Goal: Transaction & Acquisition: Purchase product/service

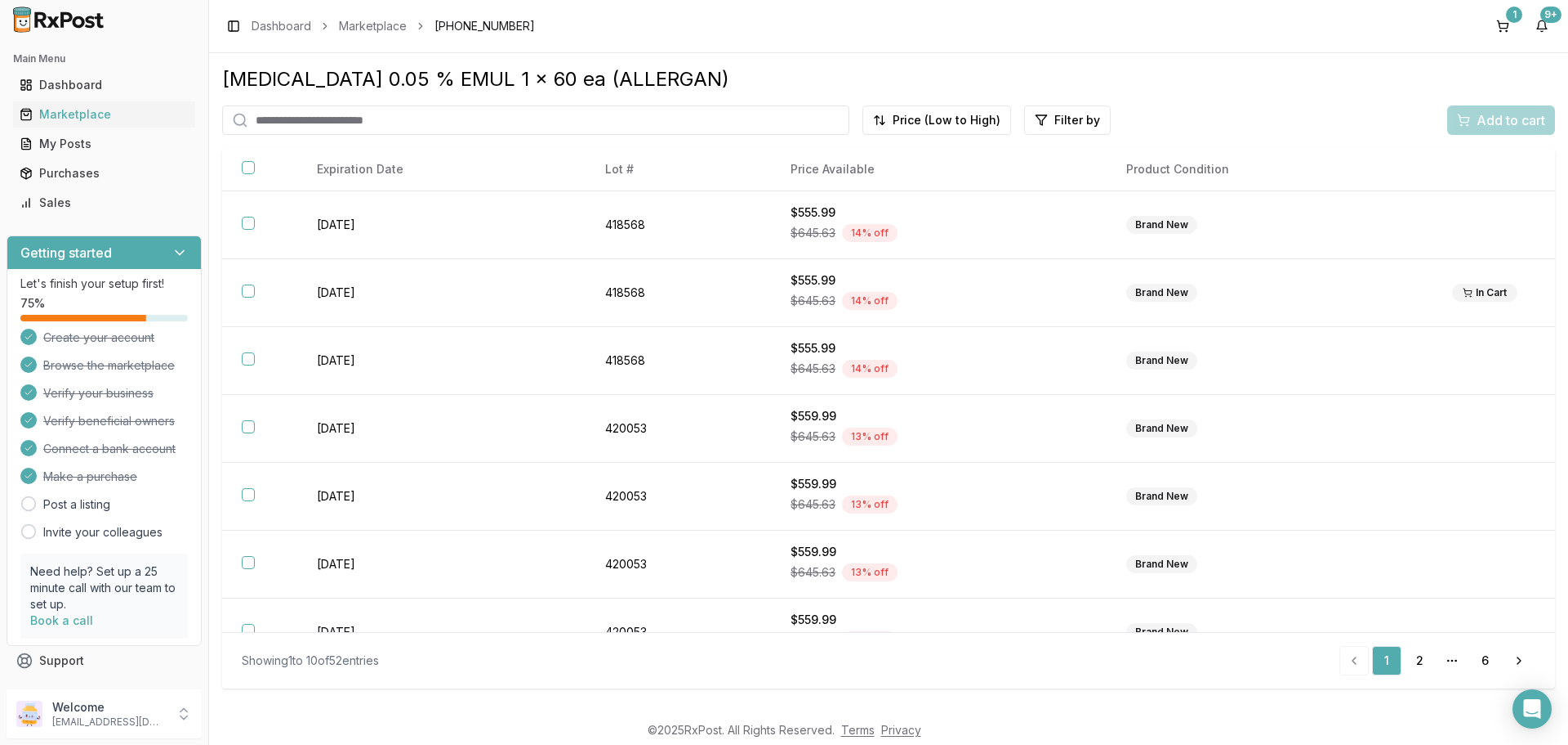
click at [332, 135] on input "search" at bounding box center [535, 121] width 627 height 30
click at [1490, 20] on button "1" at bounding box center [1503, 26] width 26 height 26
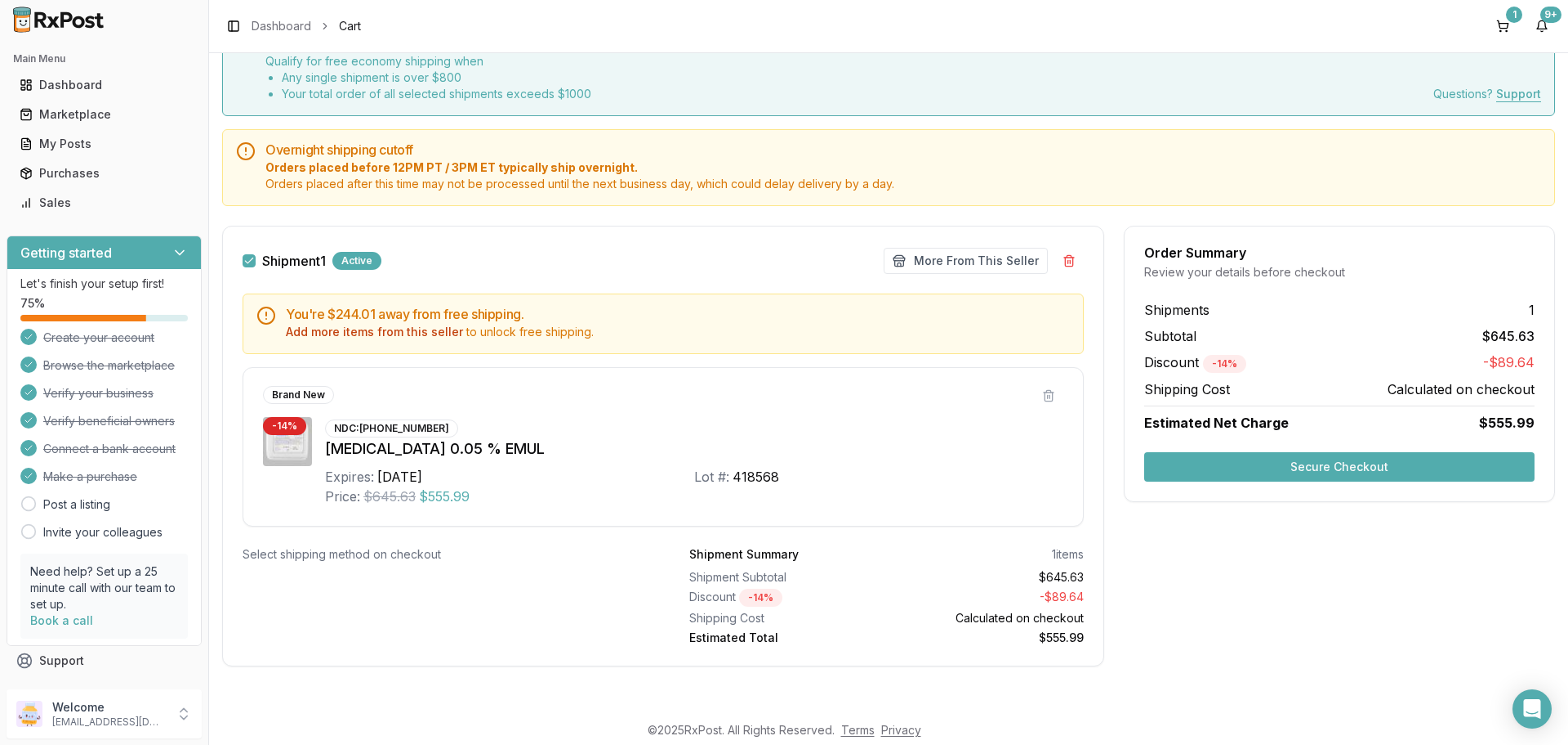
scroll to position [245, 0]
click at [940, 247] on button "More From This Seller" at bounding box center [966, 260] width 164 height 26
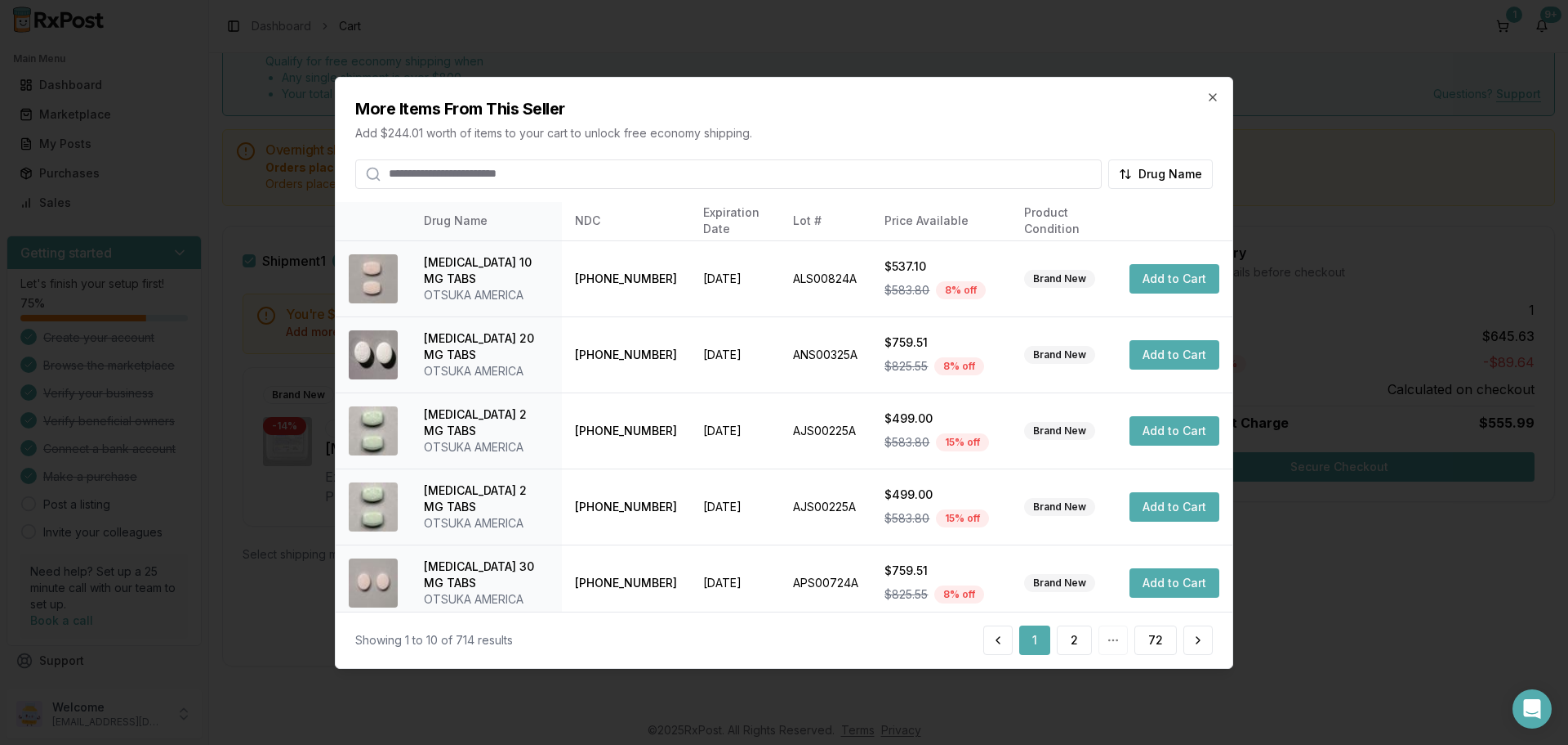
click at [497, 175] on input "search" at bounding box center [728, 174] width 747 height 30
type input "*"
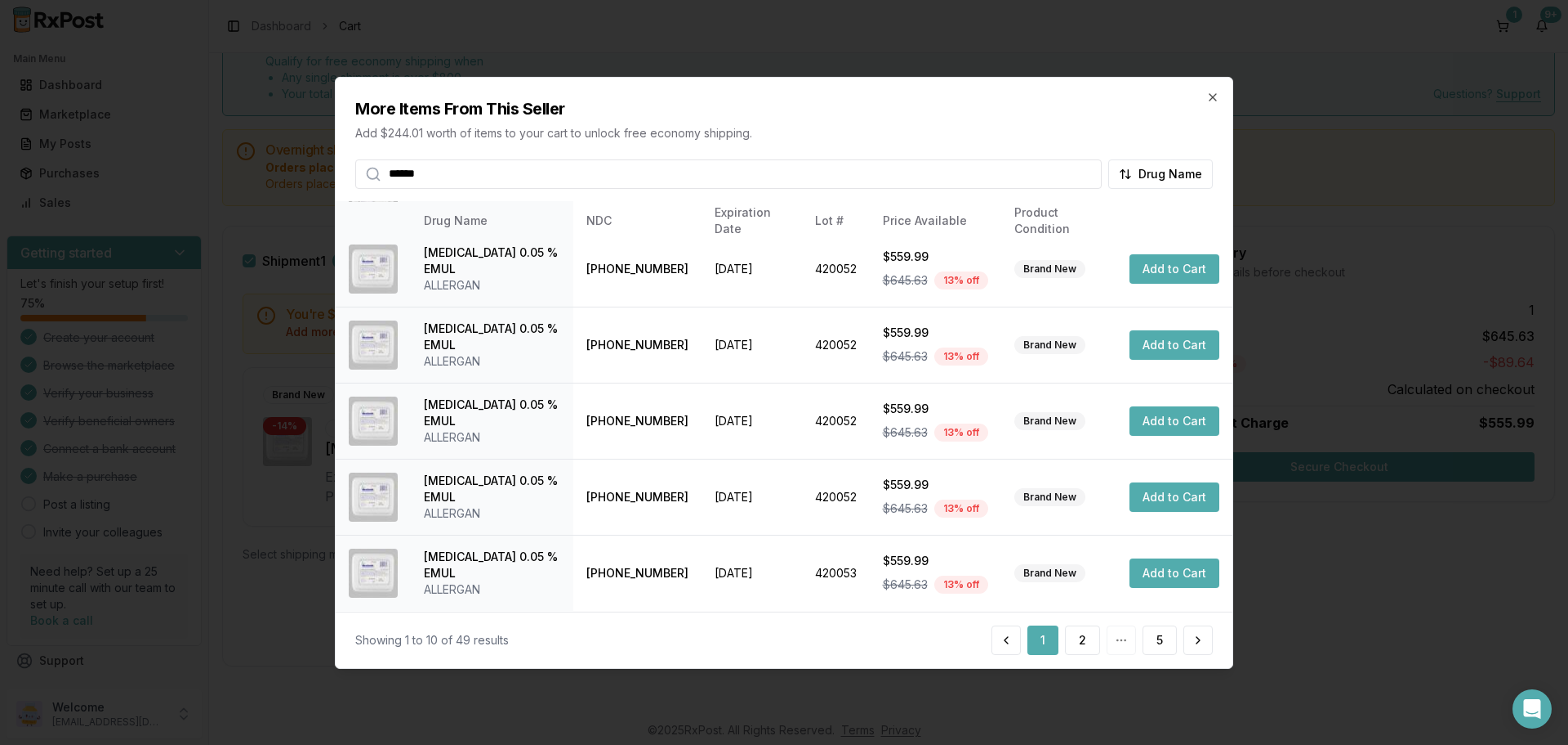
scroll to position [593, 0]
click at [1066, 654] on button "2" at bounding box center [1083, 640] width 35 height 30
click at [1066, 649] on button "3" at bounding box center [1083, 640] width 35 height 30
click at [1092, 668] on div "Showing 21 to 30 of 49 results 1 2 3 4 5" at bounding box center [784, 639] width 897 height 57
click at [1100, 650] on button "4" at bounding box center [1118, 640] width 36 height 30
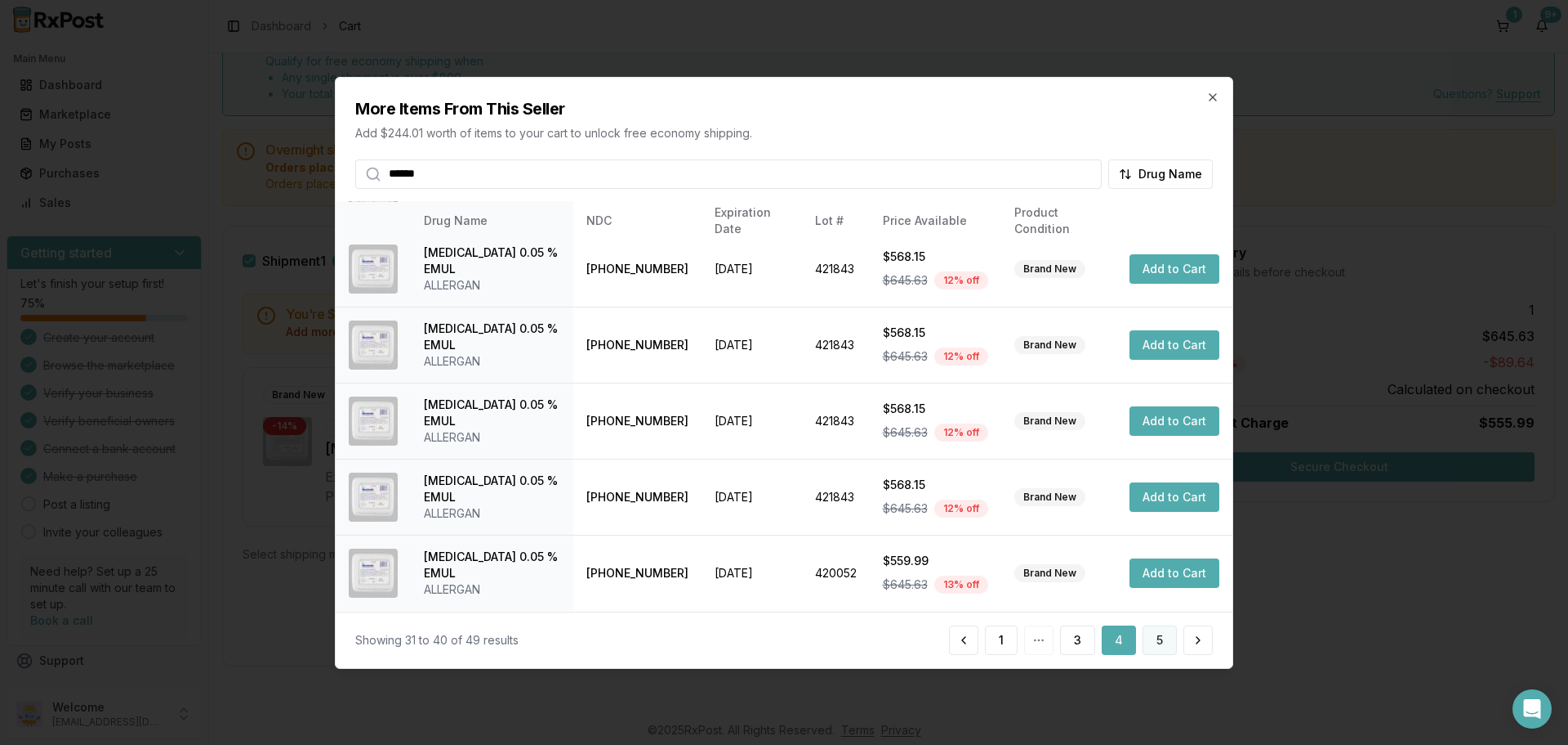
click at [1147, 654] on button "5" at bounding box center [1159, 640] width 34 height 30
click at [1027, 654] on button "1" at bounding box center [1043, 640] width 33 height 30
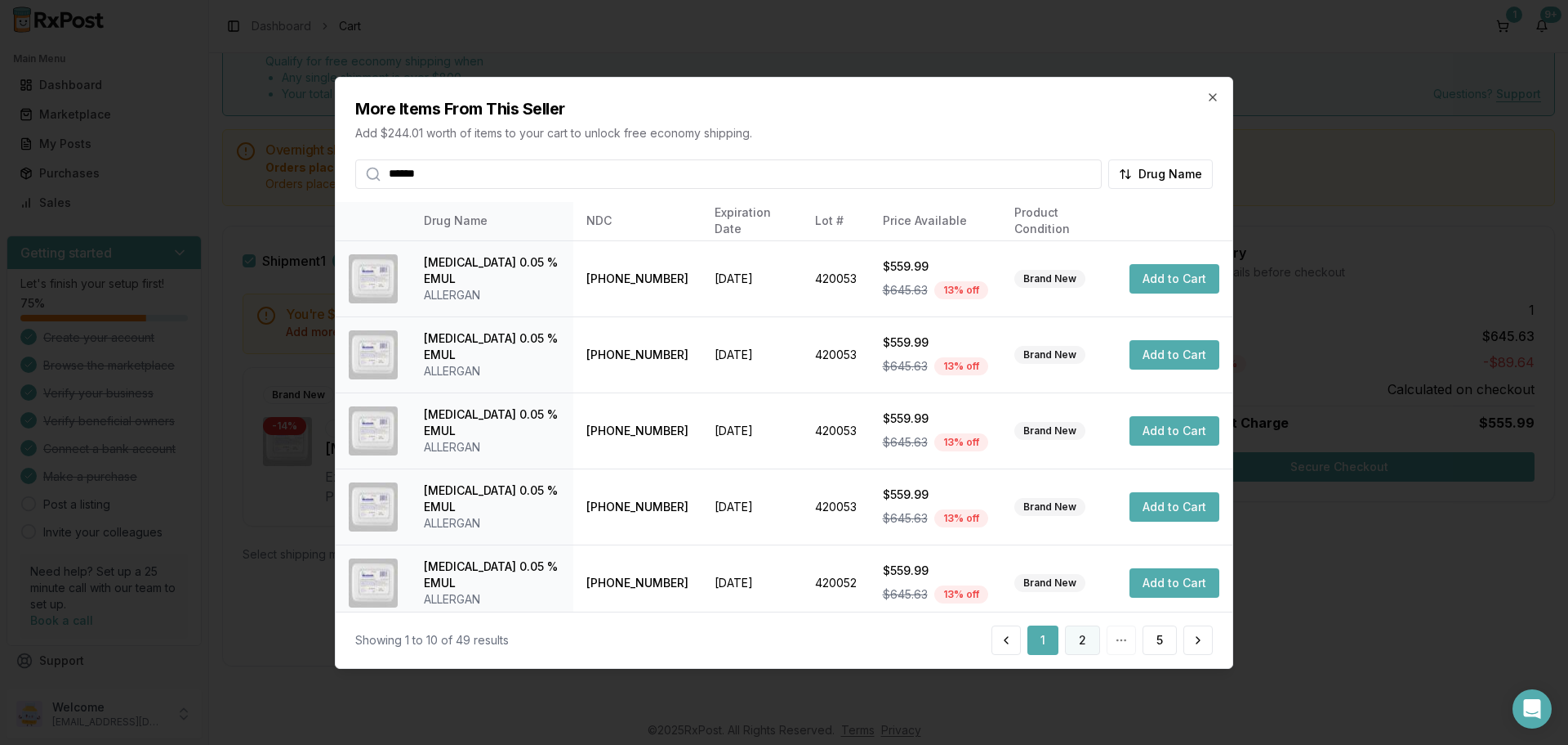
click at [1066, 654] on button "2" at bounding box center [1083, 640] width 35 height 30
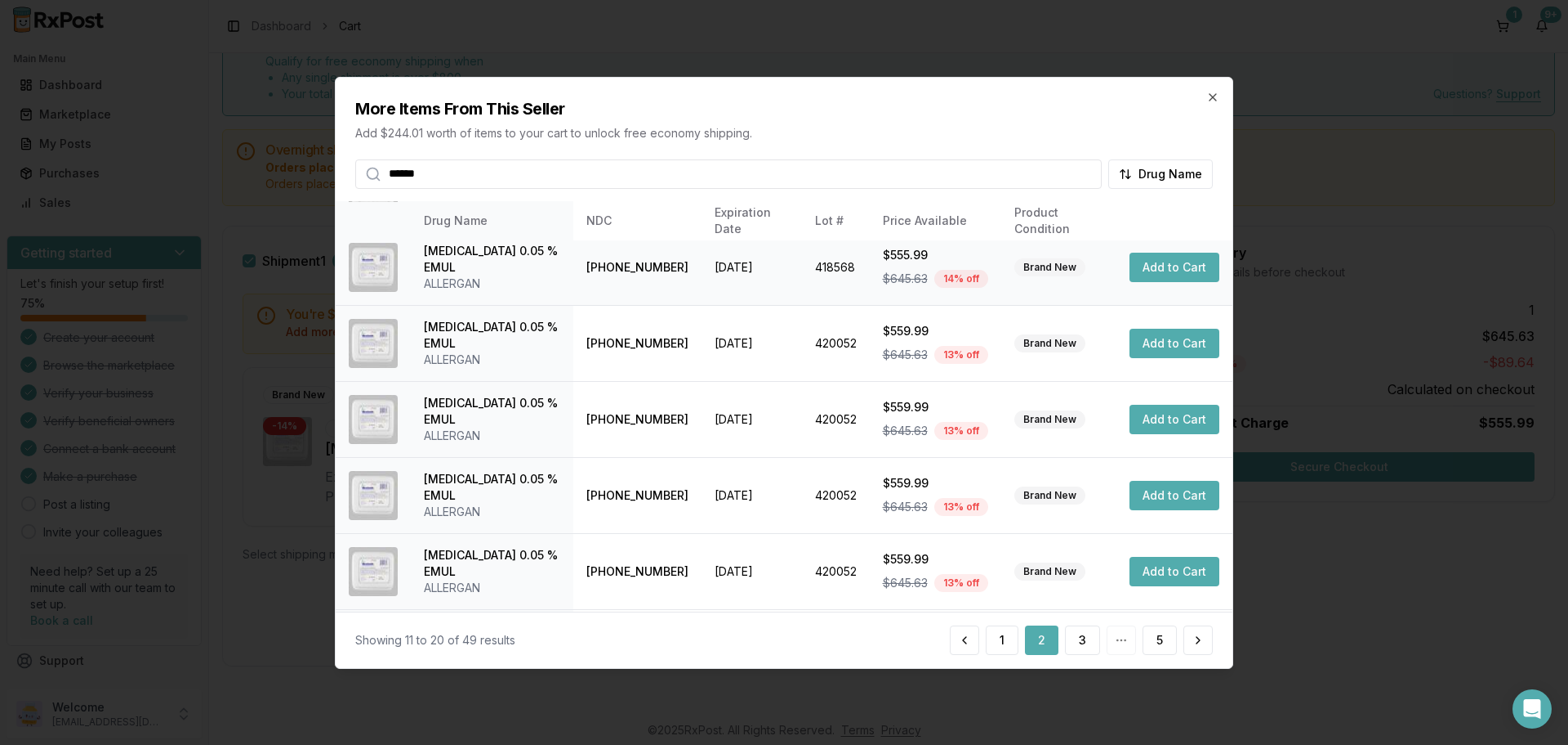
click at [1203, 282] on button "Add to Cart" at bounding box center [1174, 267] width 90 height 30
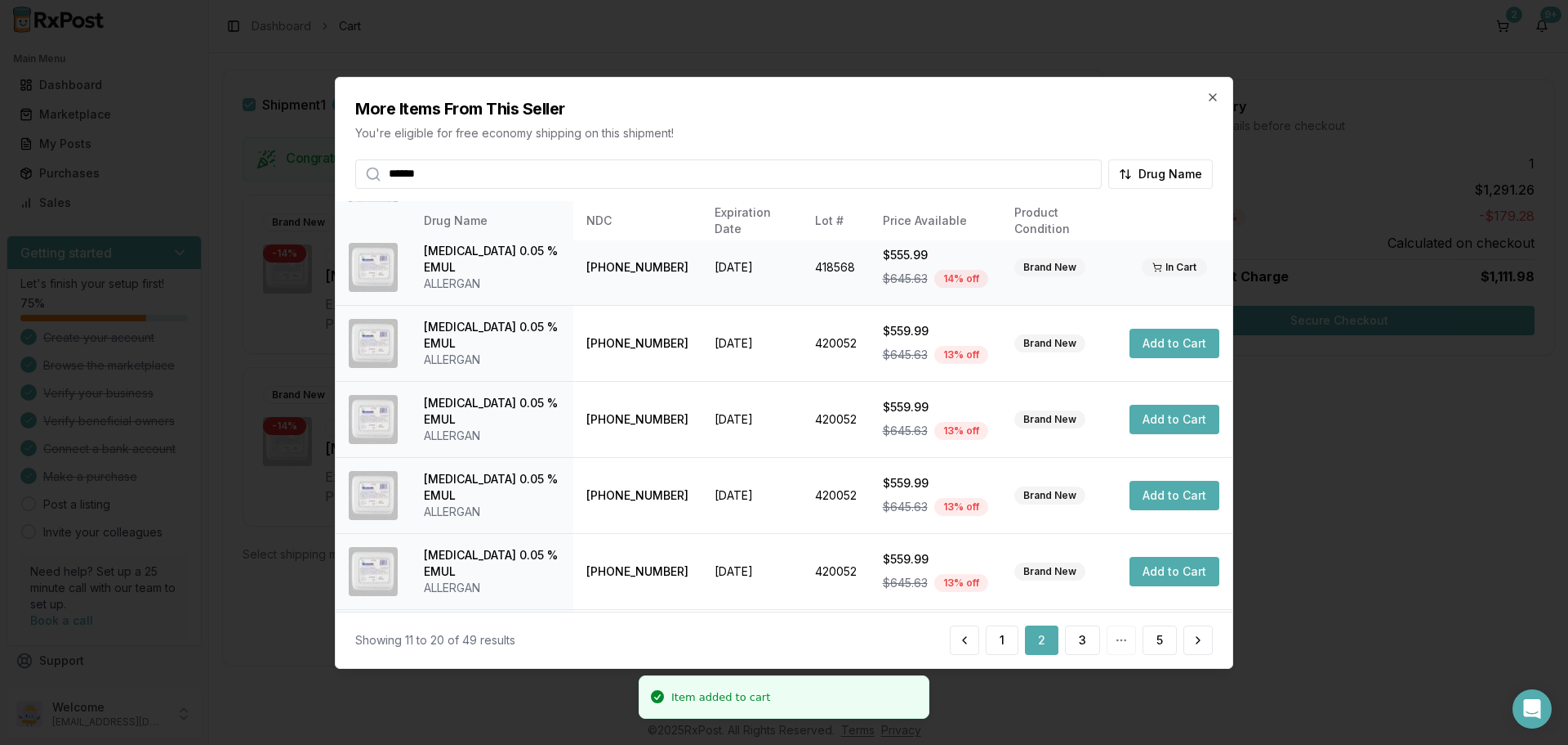
drag, startPoint x: 530, startPoint y: 181, endPoint x: 213, endPoint y: 193, distance: 317.2
click at [213, 193] on body "Item added to cart Main Menu Dashboard Marketplace My Posts Purchases Sales Get…" at bounding box center [784, 372] width 1568 height 745
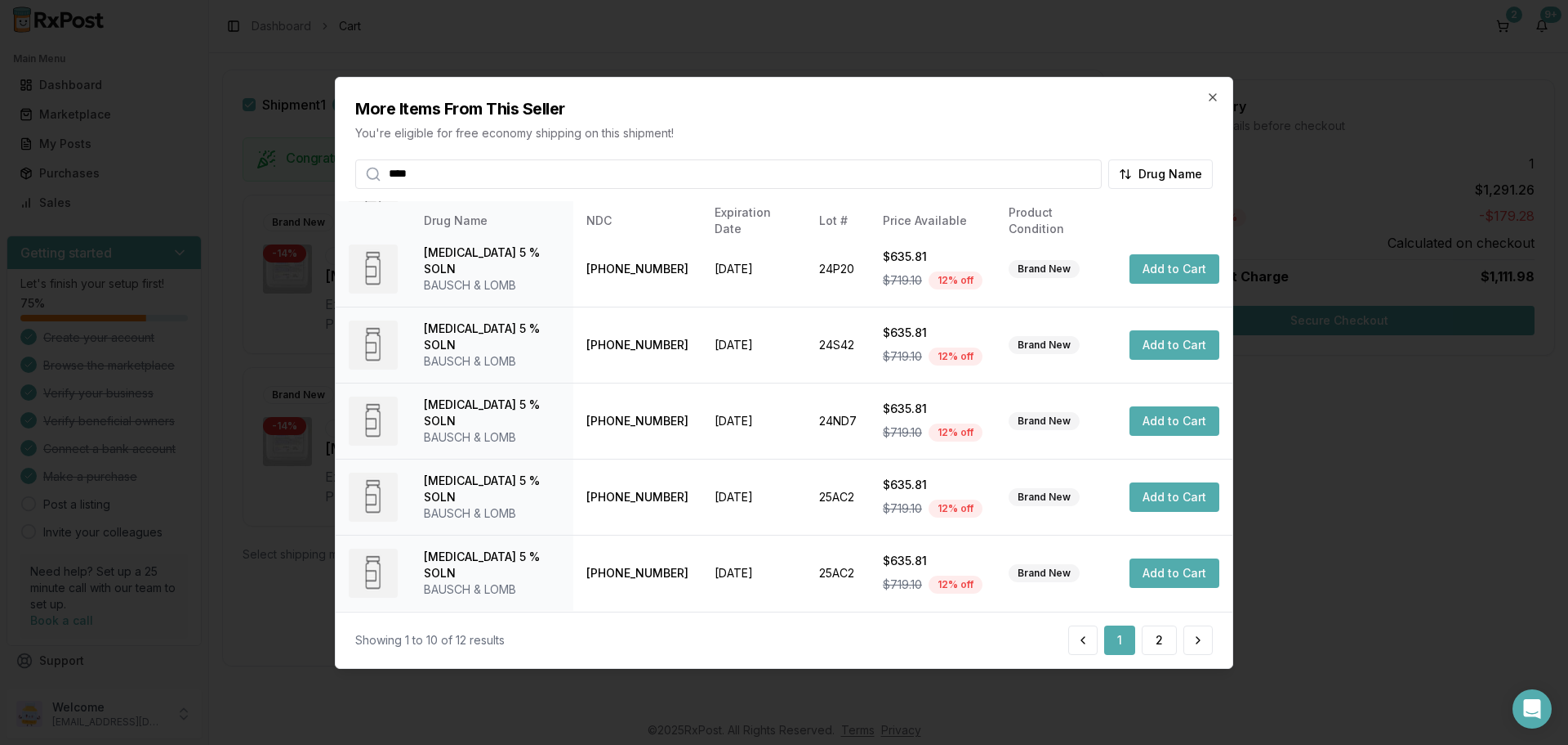
scroll to position [798, 0]
type input "****"
click at [1147, 649] on button "2" at bounding box center [1159, 640] width 35 height 30
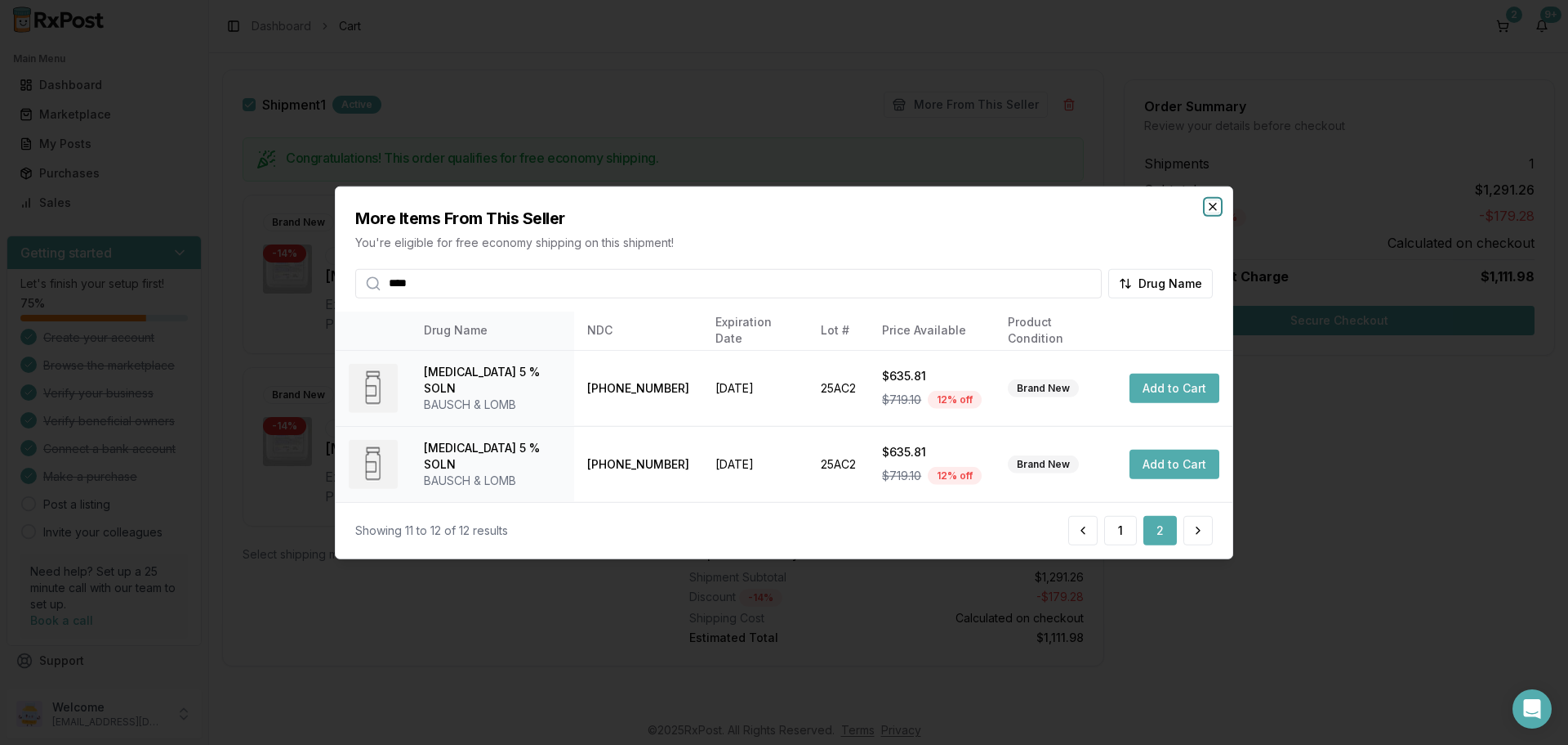
click at [1206, 199] on icon "button" at bounding box center [1212, 205] width 13 height 13
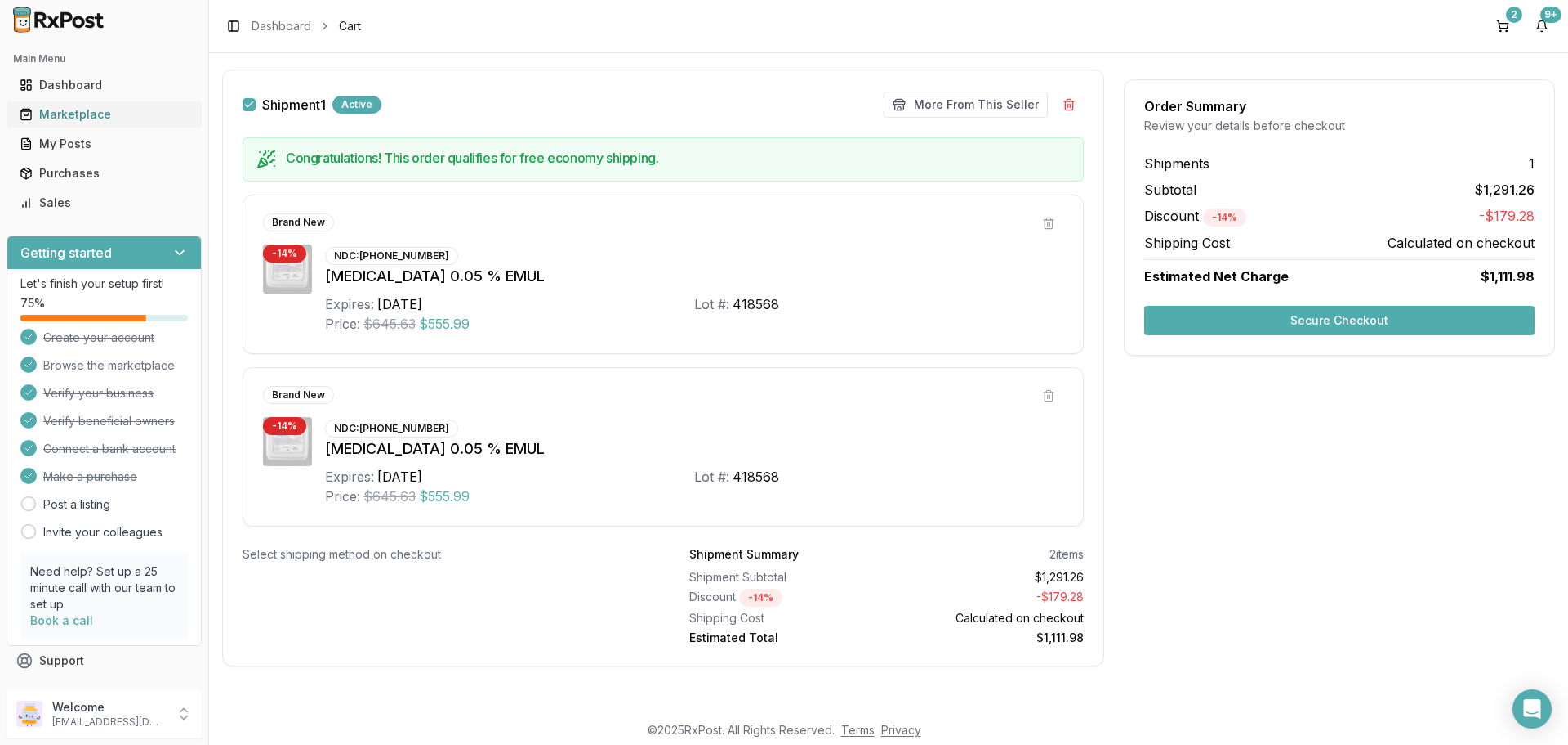
click at [93, 123] on div "Marketplace" at bounding box center [105, 115] width 169 height 16
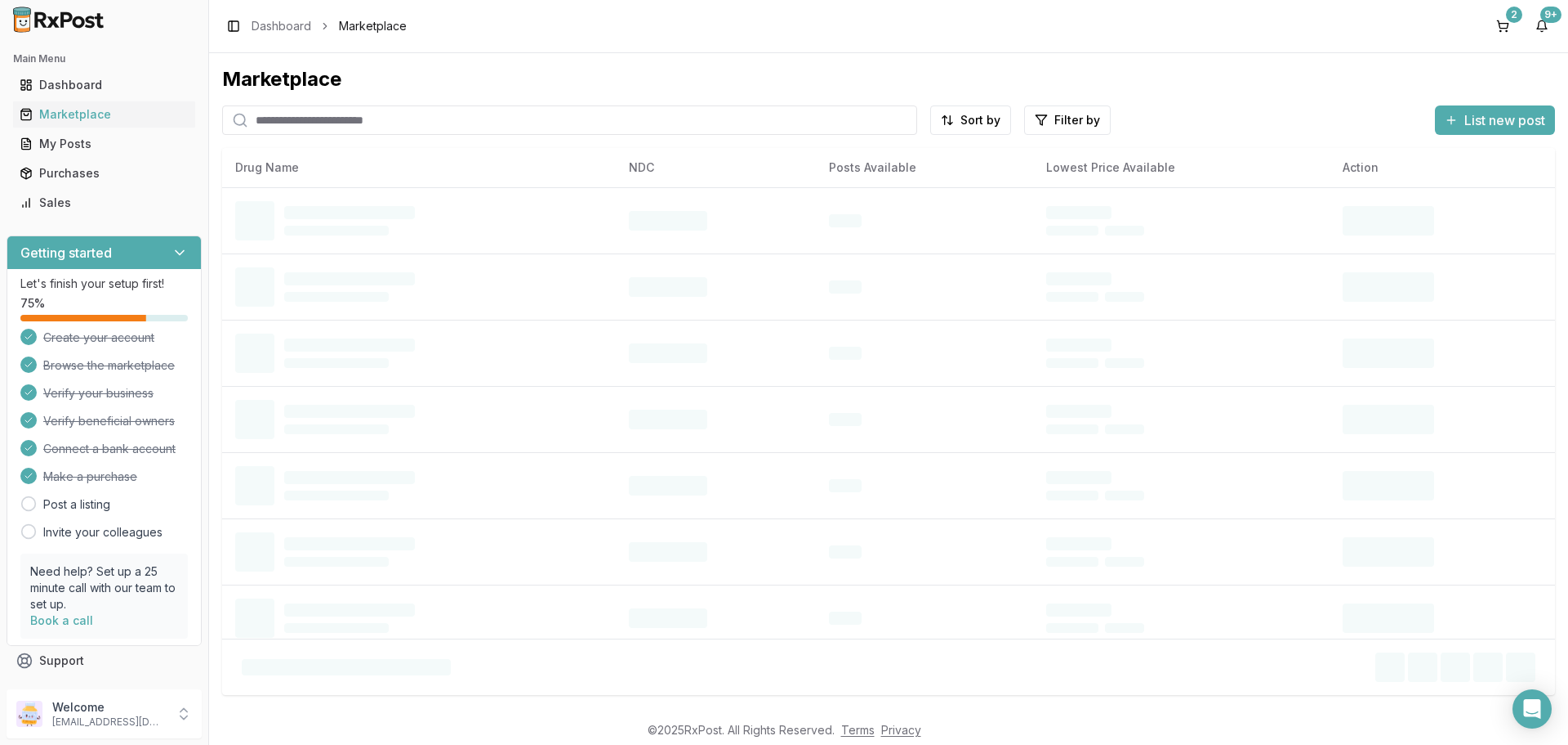
click at [504, 135] on input "search" at bounding box center [569, 121] width 695 height 30
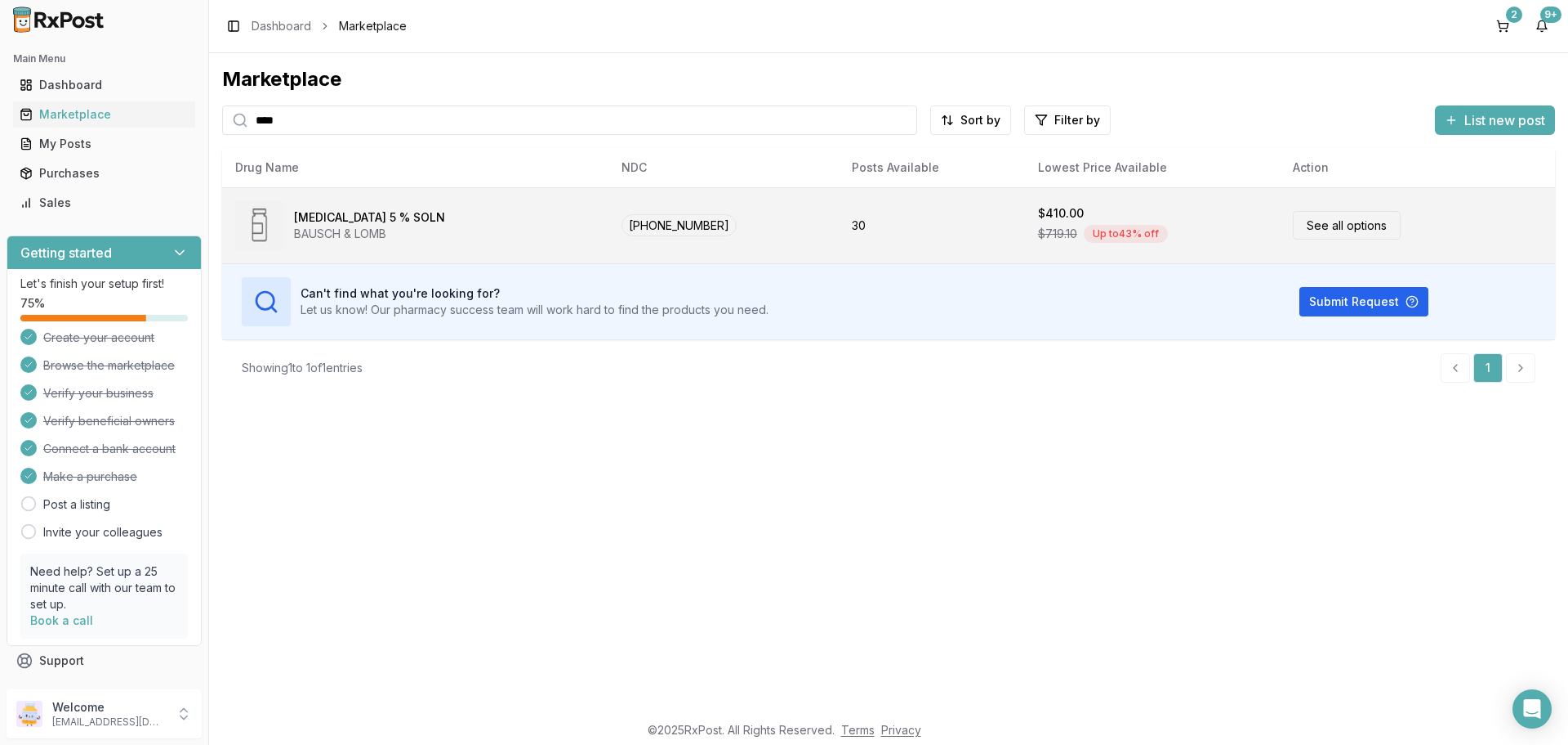
type input "****"
click at [1331, 239] on link "See all options" at bounding box center [1347, 224] width 108 height 29
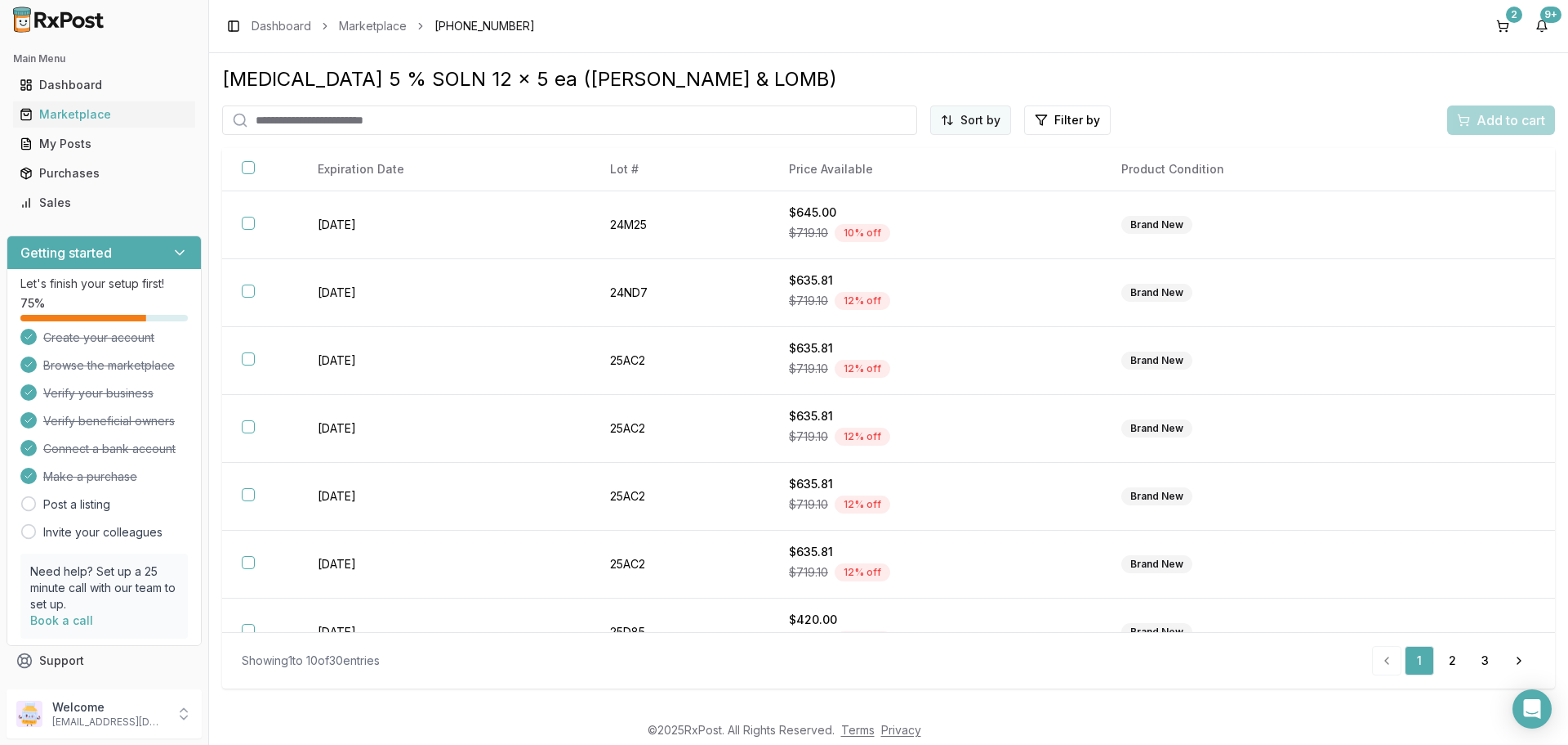
click at [951, 150] on html "Main Menu Dashboard Marketplace My Posts Purchases Sales Getting started Let's …" at bounding box center [784, 372] width 1568 height 745
click at [912, 225] on div "Price (Low to High)" at bounding box center [919, 214] width 156 height 26
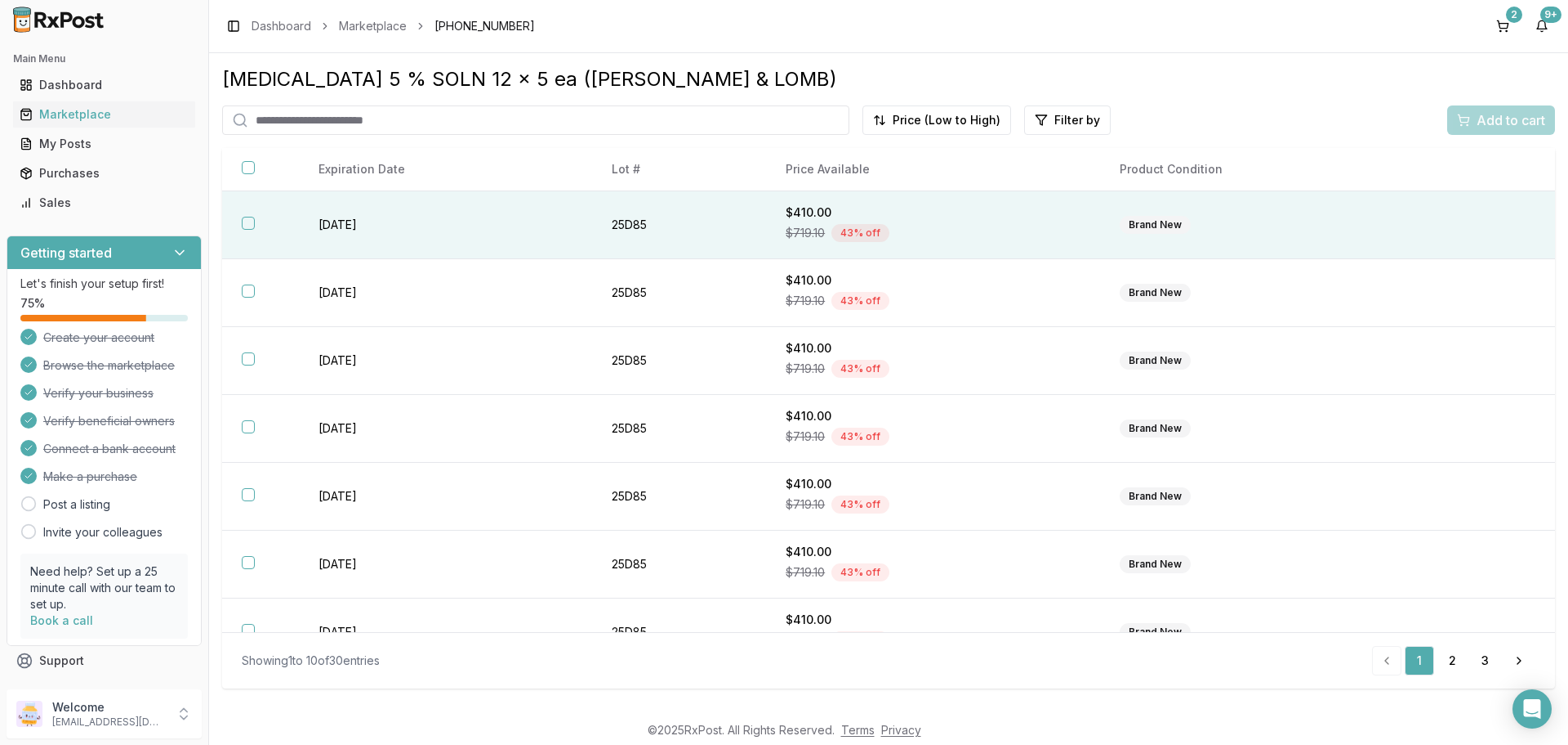
click at [1174, 233] on div "Brand New" at bounding box center [1155, 224] width 71 height 18
click at [1477, 130] on span "Add to cart" at bounding box center [1511, 121] width 69 height 20
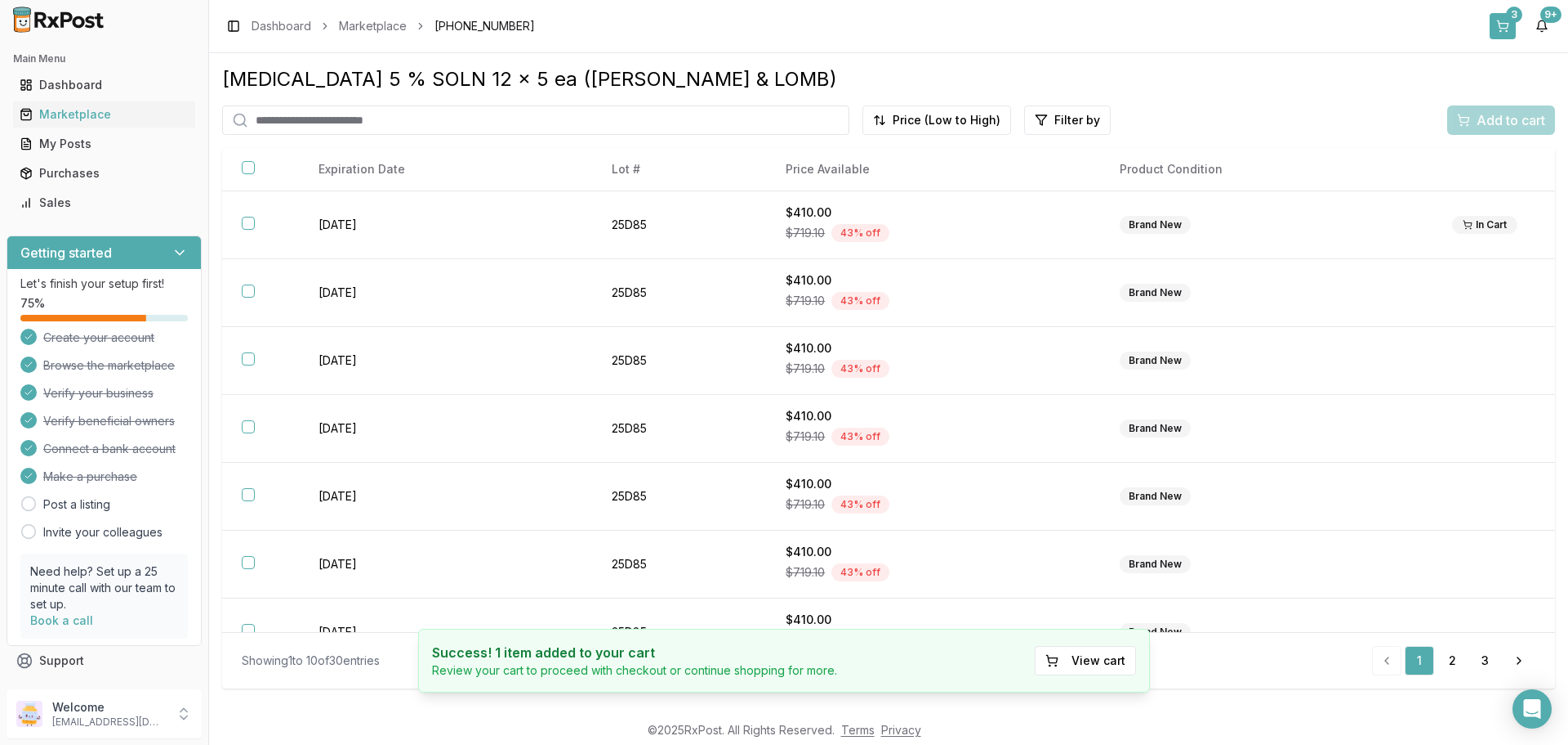
click at [1490, 37] on button "3" at bounding box center [1503, 26] width 26 height 26
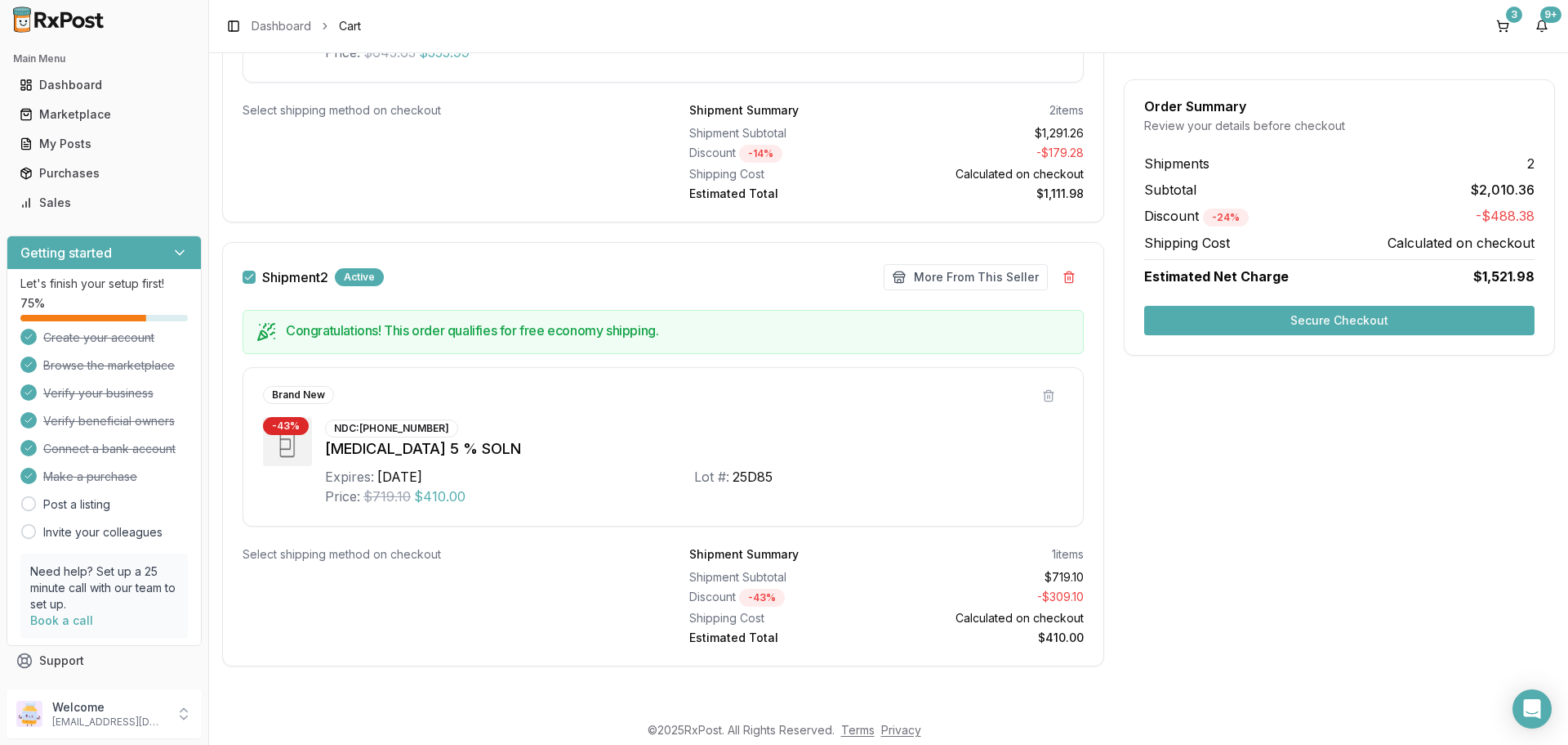
scroll to position [1032, 0]
click at [64, 123] on div "Marketplace" at bounding box center [105, 115] width 169 height 16
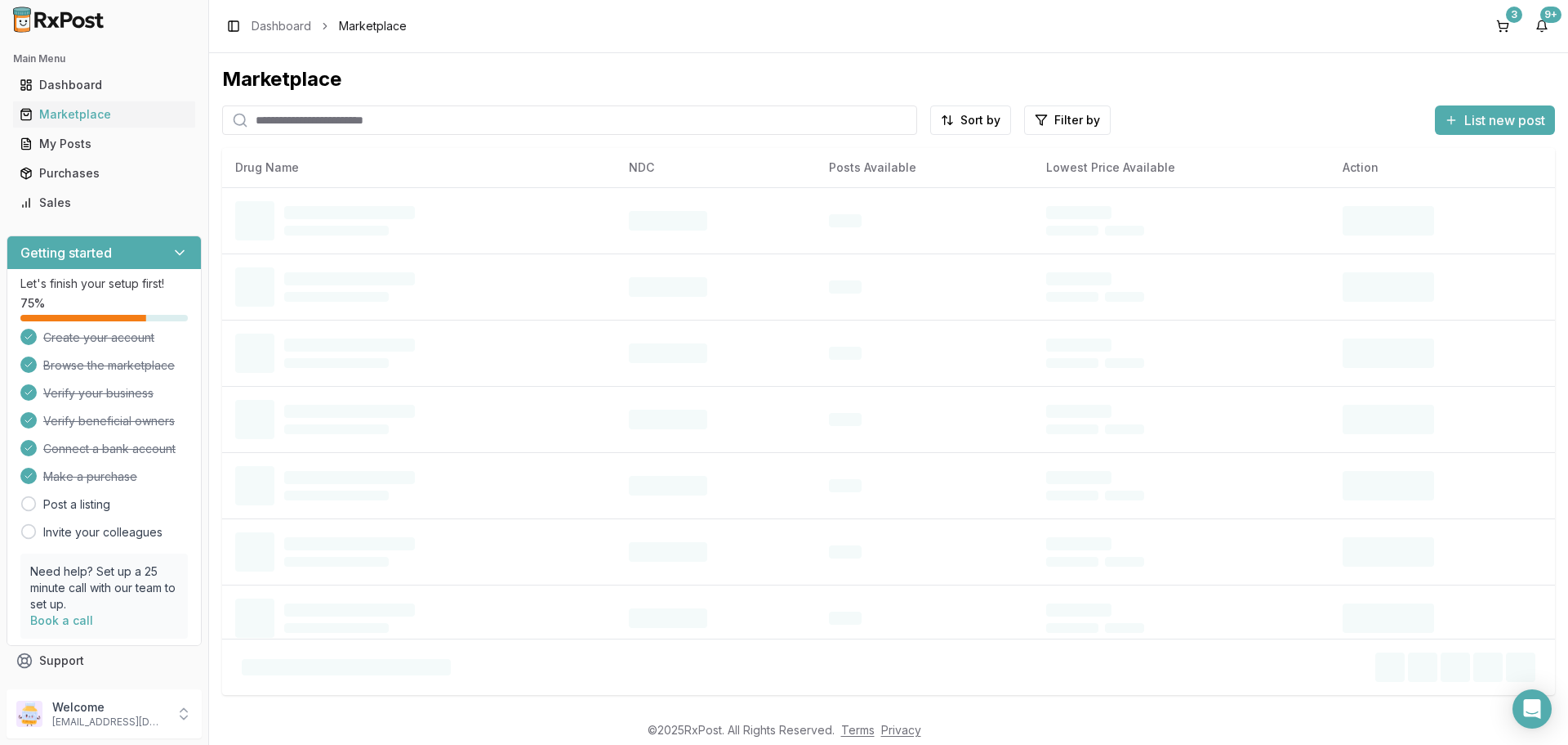
click at [536, 108] on input "search" at bounding box center [569, 121] width 695 height 30
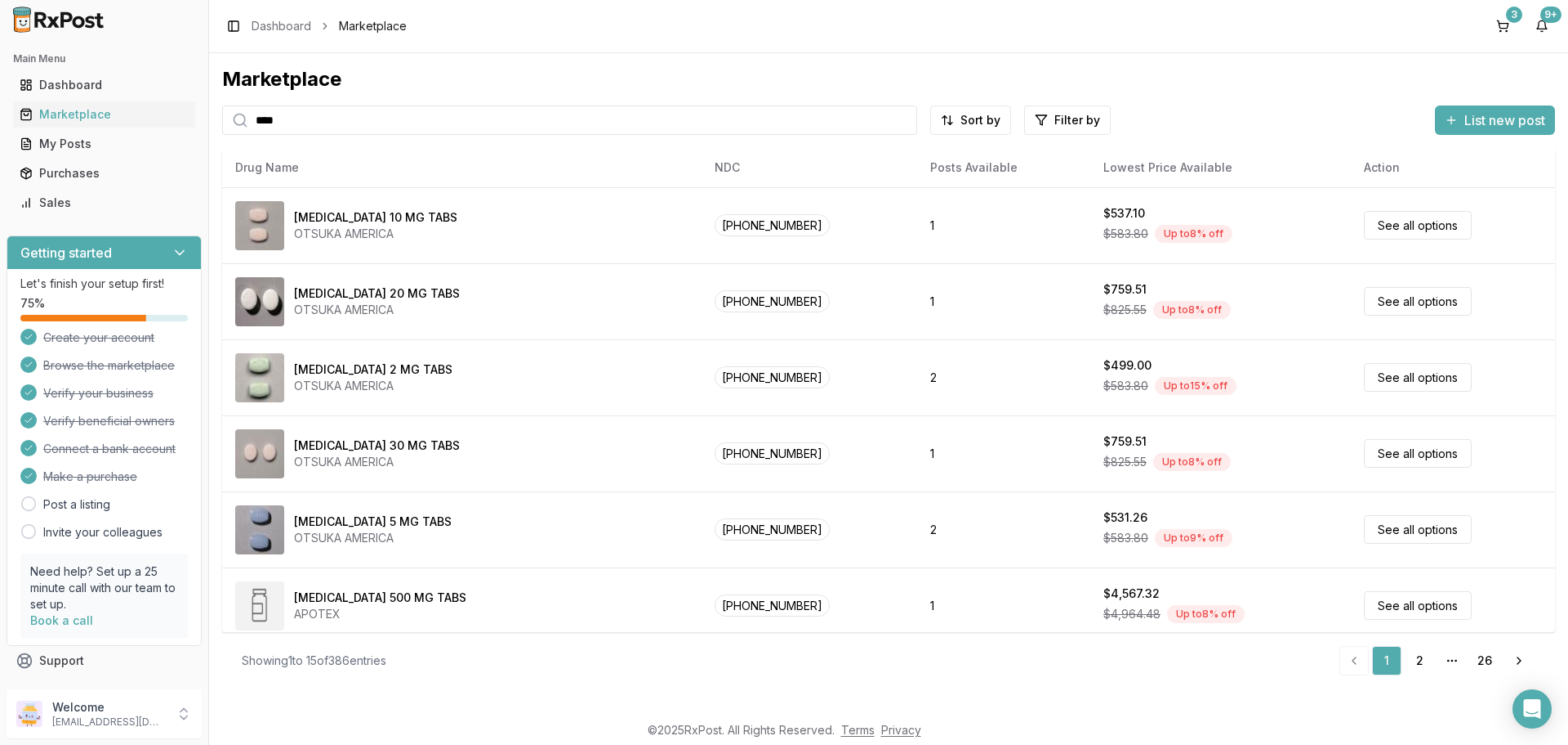
scroll to position [35, 0]
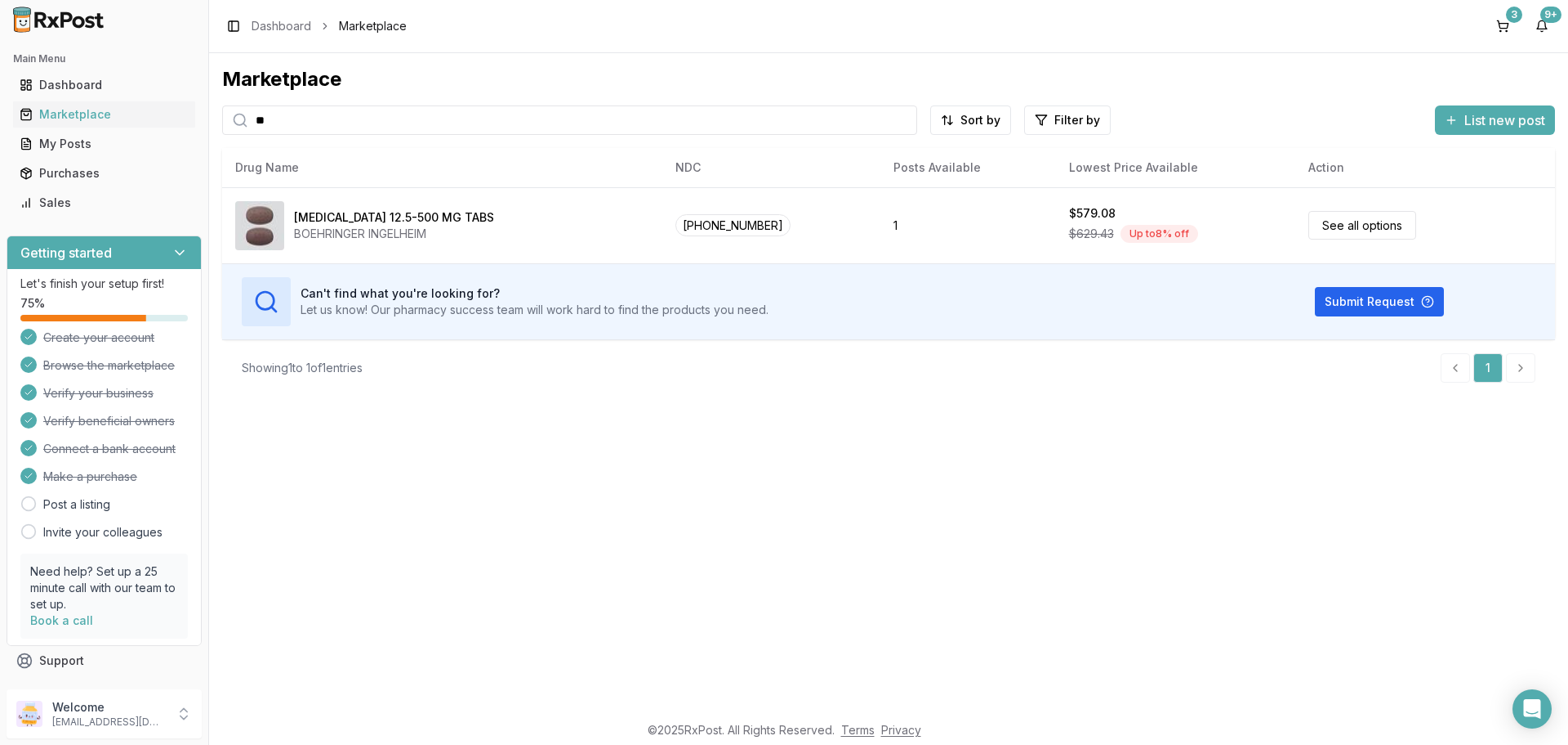
type input "*"
